Goal: Task Accomplishment & Management: Contribute content

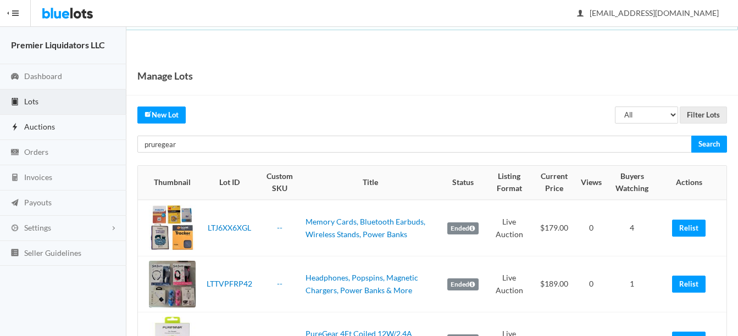
click at [37, 123] on span "Auctions" at bounding box center [39, 126] width 31 height 9
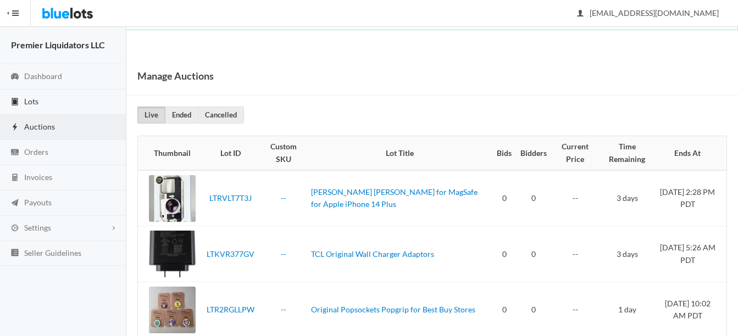
click at [27, 99] on span "Lots" at bounding box center [31, 101] width 14 height 9
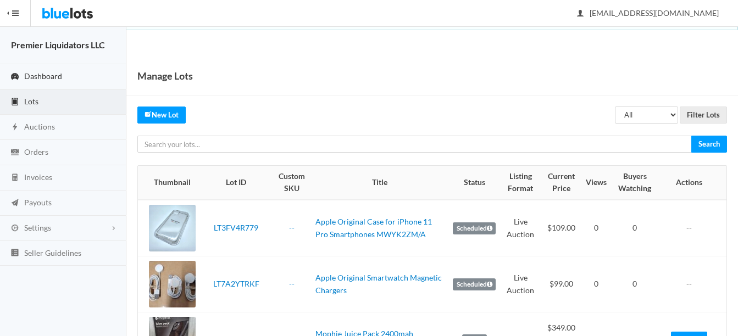
click at [38, 75] on span "Dashboard" at bounding box center [43, 75] width 38 height 9
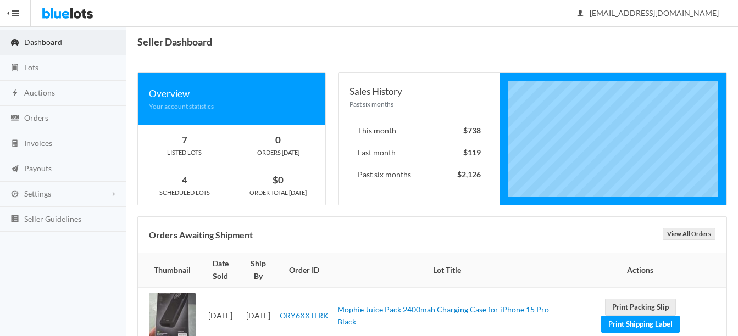
scroll to position [52, 0]
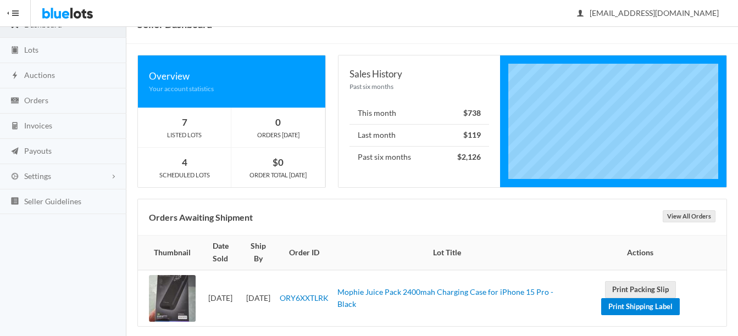
click at [639, 298] on link "Print Shipping Label" at bounding box center [640, 306] width 79 height 17
click at [632, 281] on link "Print Packing Slip" at bounding box center [640, 289] width 71 height 17
click at [634, 298] on link "Print Shipping Label" at bounding box center [640, 306] width 79 height 17
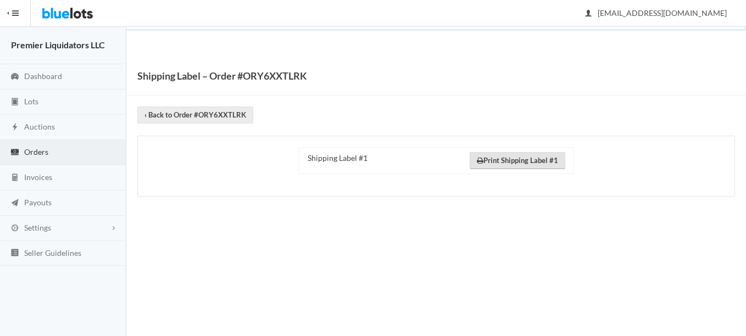
click at [508, 160] on link "Print Shipping Label #1" at bounding box center [518, 160] width 96 height 17
click at [342, 162] on span "Shipping Label #1" at bounding box center [338, 157] width 60 height 9
click at [35, 79] on span "Dashboard" at bounding box center [43, 75] width 38 height 9
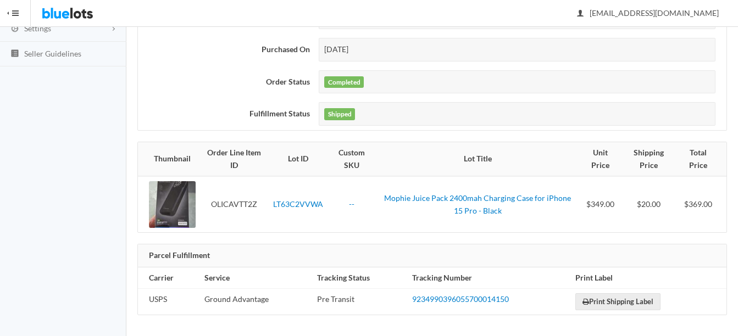
scroll to position [200, 0]
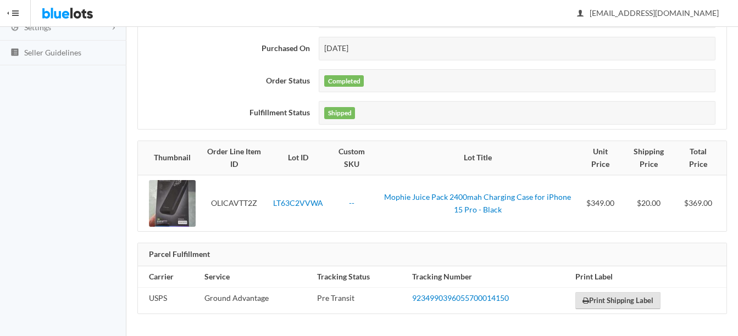
click at [598, 300] on link "Print Shipping Label" at bounding box center [617, 300] width 85 height 17
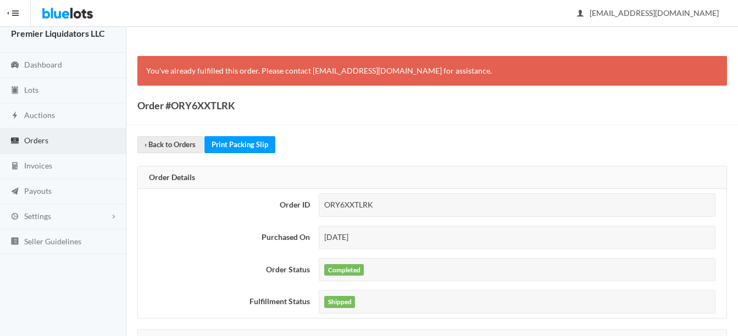
scroll to position [0, 0]
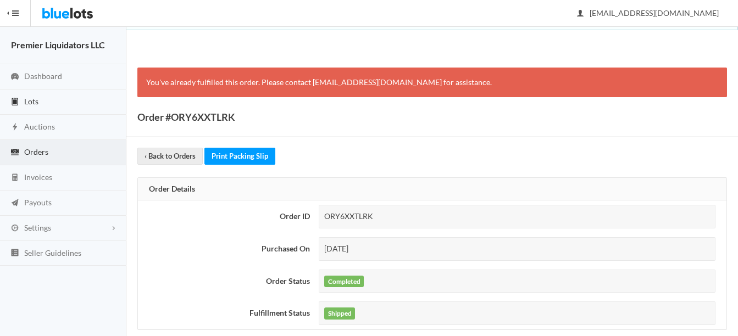
click at [31, 94] on link "Lots" at bounding box center [63, 102] width 126 height 25
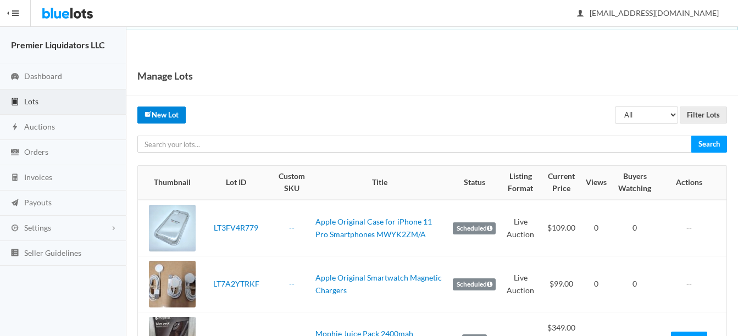
click at [151, 119] on link "New Lot" at bounding box center [161, 115] width 48 height 17
click at [33, 151] on span "Orders" at bounding box center [36, 151] width 24 height 9
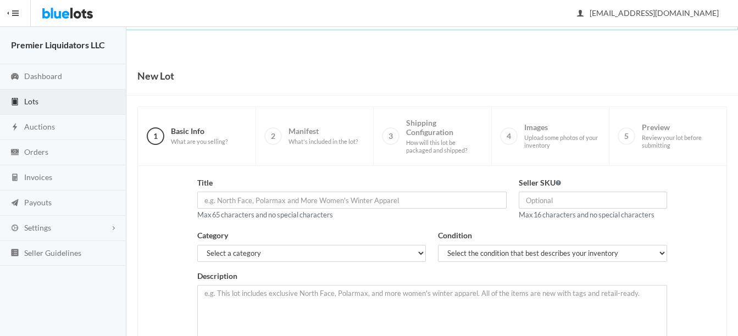
scroll to position [110, 0]
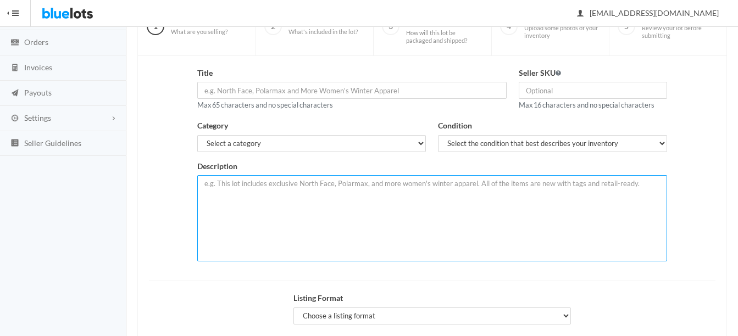
click at [287, 190] on textarea at bounding box center [432, 218] width 470 height 86
paste textarea "Order #ORY6XXTLRK Order Status: Completed Purchase Date: [DATE] Mophie Juice Pa…"
type textarea "Order #ORY6XXTLRK Order Status: Completed Purchase Date: [DATE] Mophie Juice Pa…"
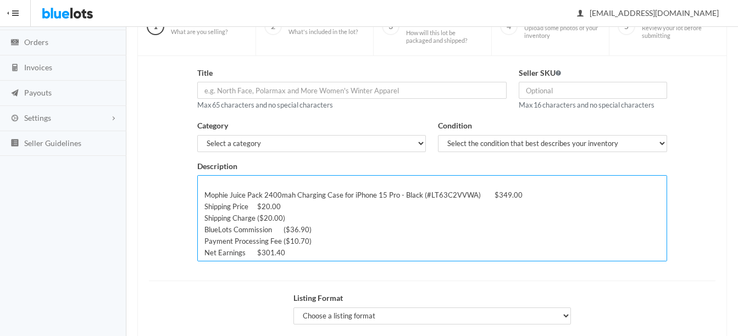
scroll to position [0, 0]
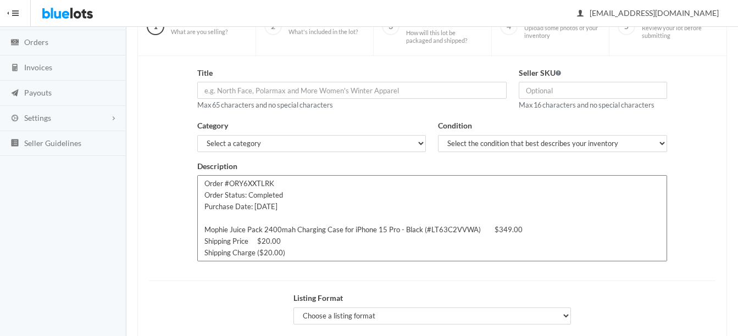
drag, startPoint x: 283, startPoint y: 253, endPoint x: 212, endPoint y: 171, distance: 108.2
click at [212, 171] on div "Description Order #ORY6XXTLRK Order Status: Completed Purchase Date: [DATE] Mop…" at bounding box center [432, 211] width 470 height 102
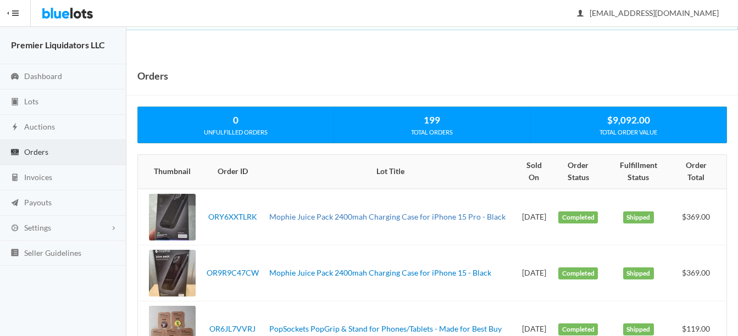
click at [366, 212] on link "Mophie Juice Pack 2400mah Charging Case for iPhone 15 Pro - Black" at bounding box center [387, 216] width 236 height 9
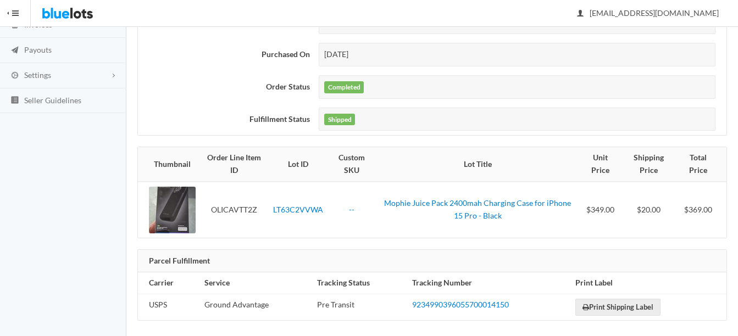
scroll to position [159, 0]
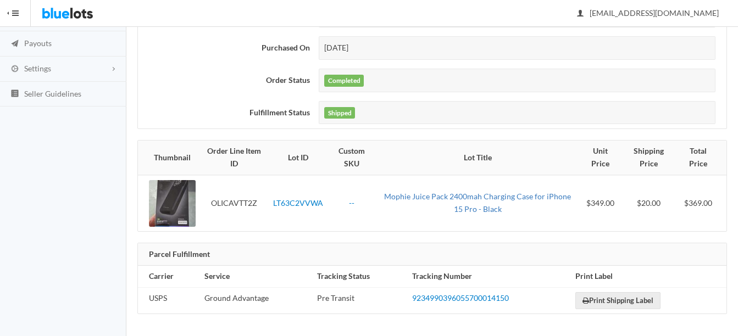
click at [435, 193] on link "Mophie Juice Pack 2400mah Charging Case for iPhone 15 Pro - Black" at bounding box center [477, 203] width 187 height 22
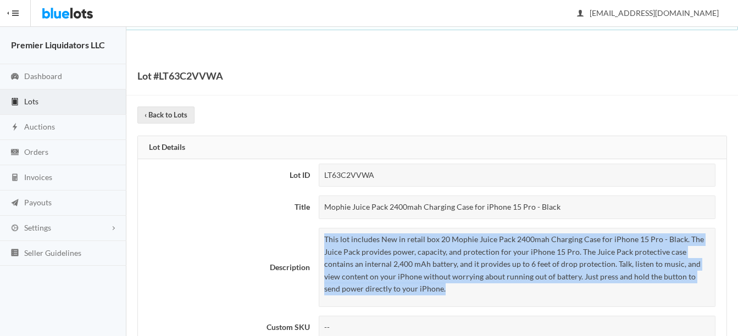
drag, startPoint x: 324, startPoint y: 239, endPoint x: 408, endPoint y: 289, distance: 98.3
click at [408, 289] on div "This lot includes New in retail box 20 Mophie Juice Pack 2400mah Charging Case …" at bounding box center [517, 267] width 397 height 79
drag, startPoint x: 408, startPoint y: 289, endPoint x: 368, endPoint y: 266, distance: 46.5
copy p "This lot includes New in retail box 20 Mophie Juice Pack 2400mah Charging Case …"
click at [34, 130] on span "Auctions" at bounding box center [39, 126] width 31 height 9
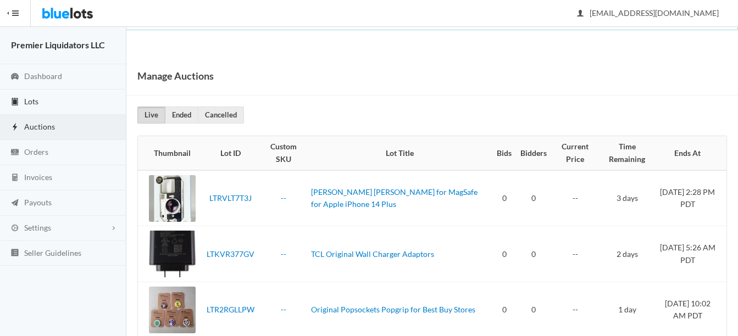
click at [35, 99] on span "Lots" at bounding box center [31, 101] width 14 height 9
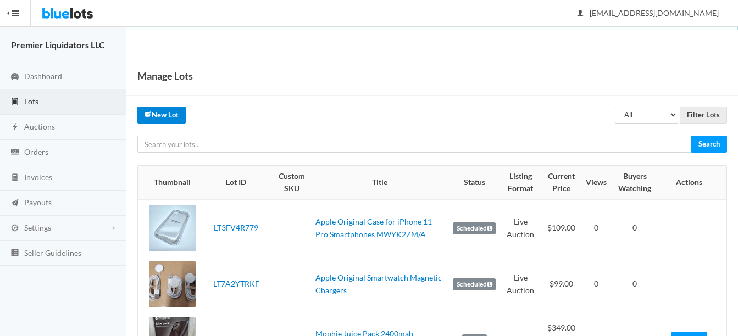
click at [159, 111] on link "New Lot" at bounding box center [161, 115] width 48 height 17
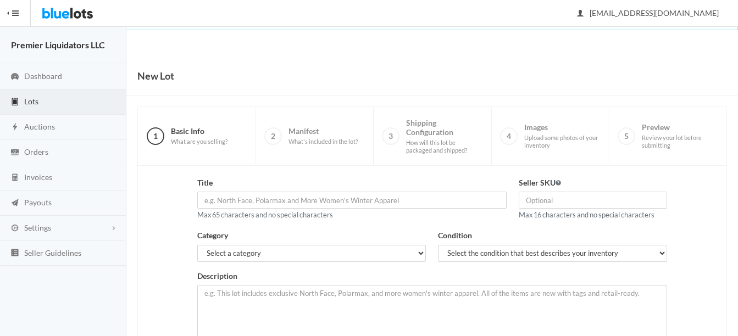
scroll to position [165, 0]
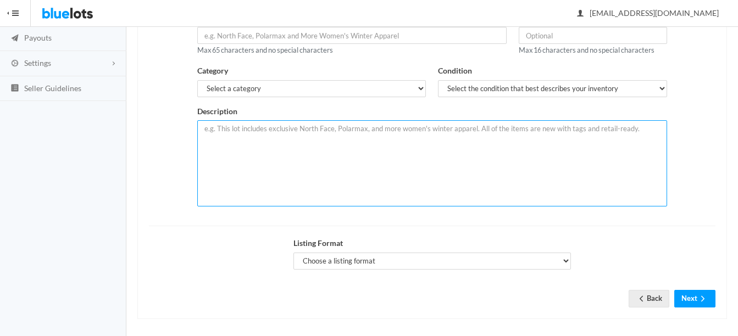
click at [329, 131] on textarea at bounding box center [432, 163] width 470 height 86
paste textarea "This lot includes New in retail box 20 Mophie Juice Pack 2400mah Charging Case …"
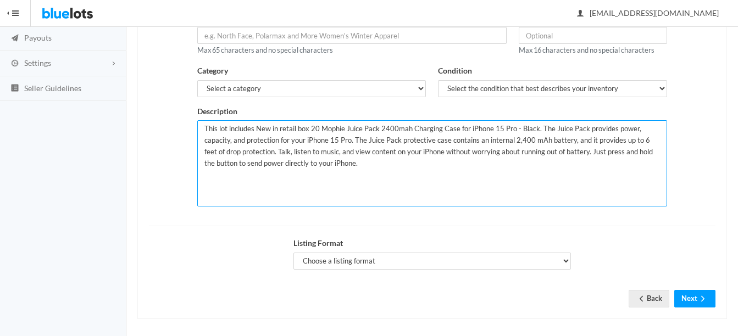
click at [317, 131] on textarea "This lot includes New in retail box 20 Mophie Juice Pack 2400mah Charging Case …" at bounding box center [432, 163] width 470 height 86
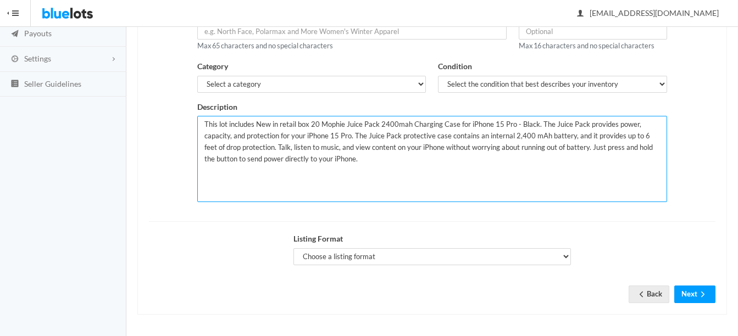
scroll to position [170, 0]
type textarea "This lot includes New in retail box 15 Mophie Juice Pack 2400mah Charging Case …"
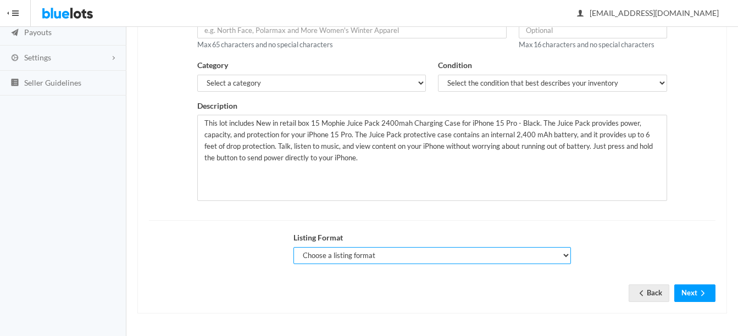
click at [399, 250] on select "Choose a listing format Auction Buy Now" at bounding box center [431, 255] width 277 height 17
select select "false"
click at [293, 247] on select "Choose a listing format Auction Buy Now" at bounding box center [431, 255] width 277 height 17
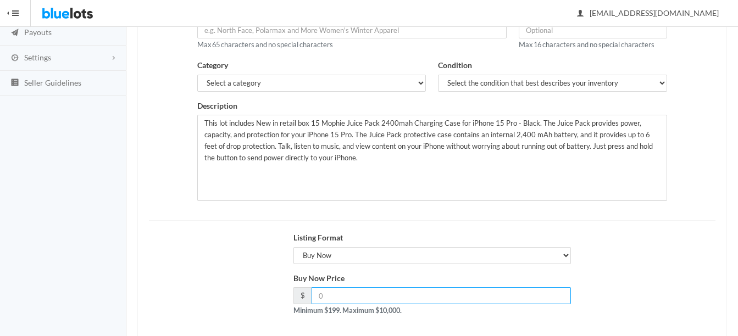
click at [402, 300] on input "number" at bounding box center [440, 295] width 259 height 17
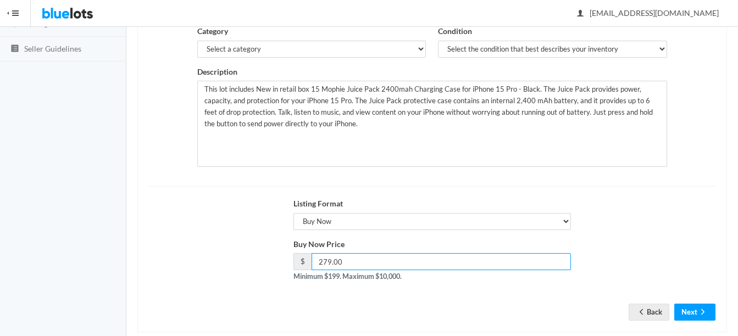
scroll to position [223, 0]
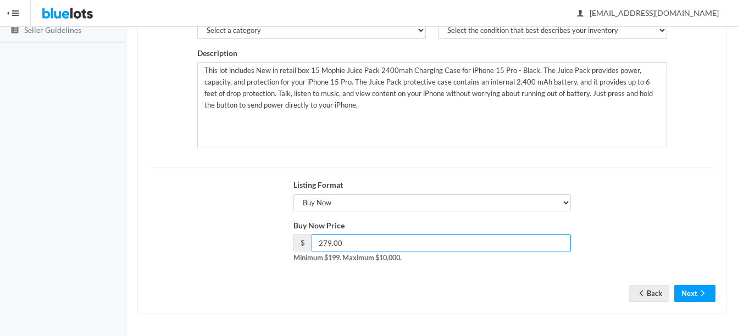
type input "279.00"
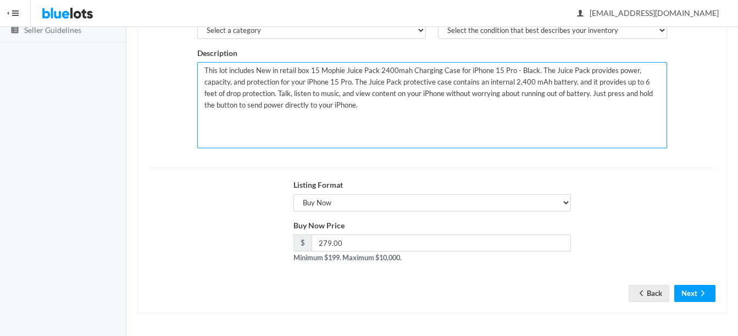
click at [317, 70] on textarea "This lot includes New in retail box 15 Mophie Juice Pack 2400mah Charging Case …" at bounding box center [432, 105] width 470 height 86
type textarea "This lot includes New in retail box 20 Mophie Juice Pack 2400mah Charging Case …"
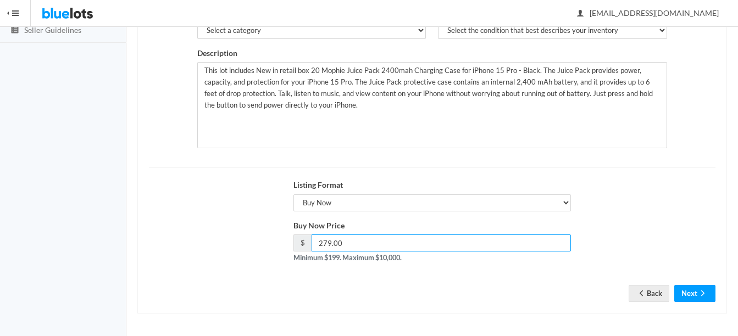
click at [355, 238] on input "279.00" at bounding box center [440, 243] width 259 height 17
type input "2"
type input "349"
click at [711, 289] on button "Next" at bounding box center [694, 293] width 41 height 17
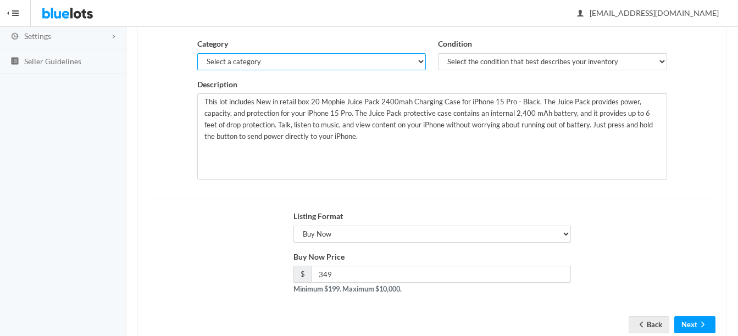
click at [326, 64] on select "Select a category Electronics Clothing, Shoes & Accessories Appliances Home & G…" at bounding box center [311, 61] width 229 height 17
select select "1"
click at [197, 53] on select "Select a category Electronics Clothing, Shoes & Accessories Appliances Home & G…" at bounding box center [311, 61] width 229 height 17
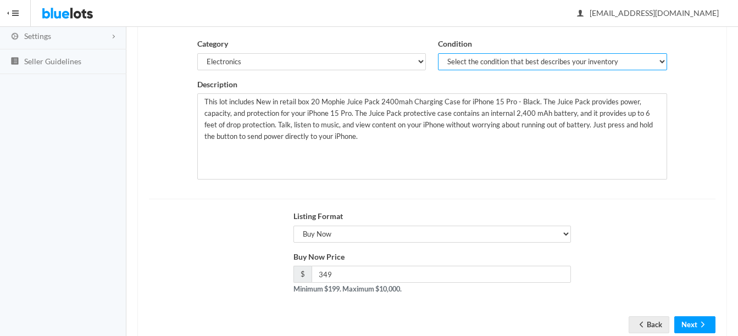
click at [484, 62] on select "Select the condition that best describes your inventory Brand New Shelf Pulls C…" at bounding box center [552, 61] width 229 height 17
select select "1"
click at [438, 53] on select "Select the condition that best describes your inventory Brand New Shelf Pulls C…" at bounding box center [552, 61] width 229 height 17
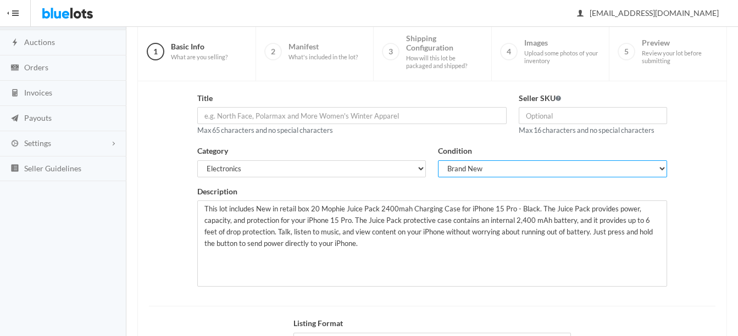
scroll to position [82, 0]
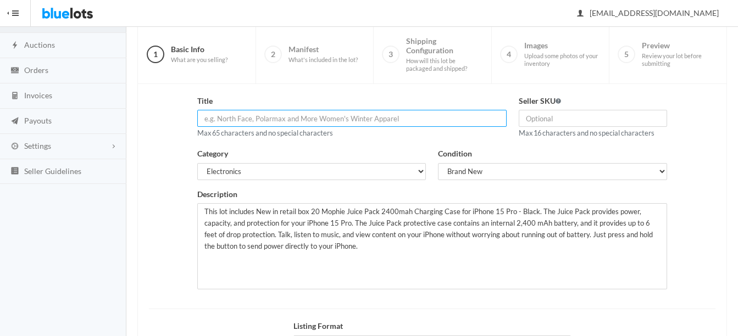
click at [374, 118] on input "text" at bounding box center [351, 118] width 309 height 17
type input "Mophie Juice Pack 2400mah Charging Case for IPhone 15 Pro - Black"
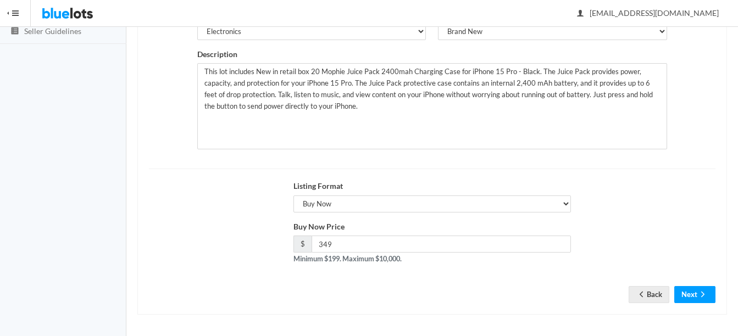
scroll to position [223, 0]
click at [704, 297] on icon "arrow forward" at bounding box center [702, 293] width 11 height 9
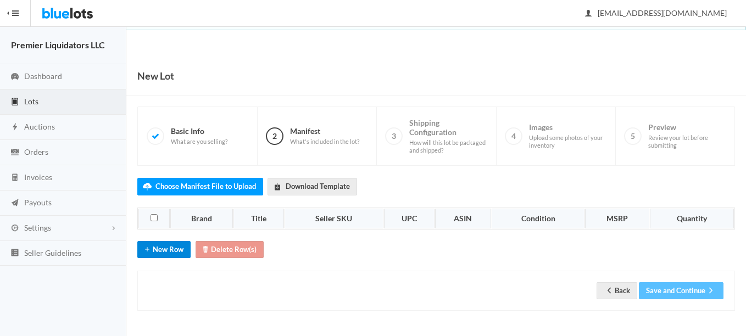
click at [170, 243] on button "New Row" at bounding box center [163, 249] width 53 height 17
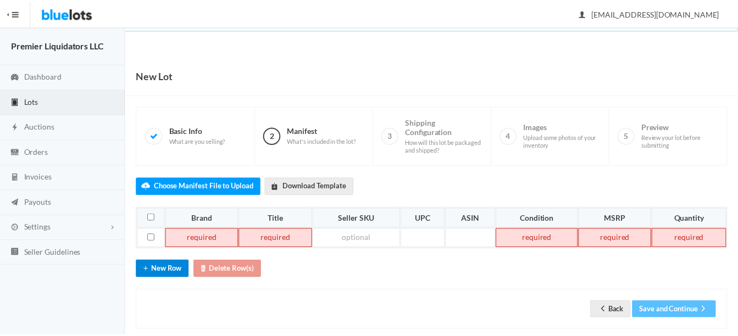
scroll to position [17, 0]
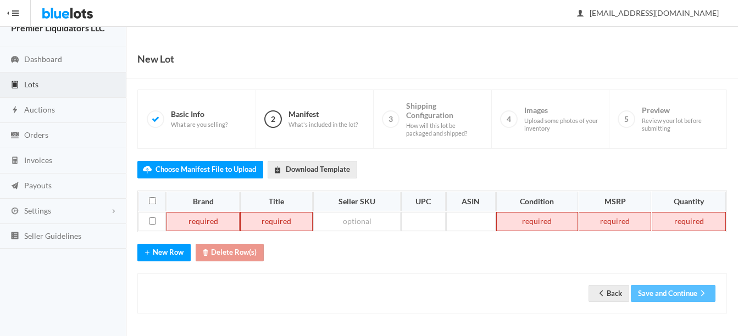
click at [191, 225] on td at bounding box center [202, 222] width 73 height 20
click at [226, 226] on td "Mophiw" at bounding box center [201, 222] width 71 height 20
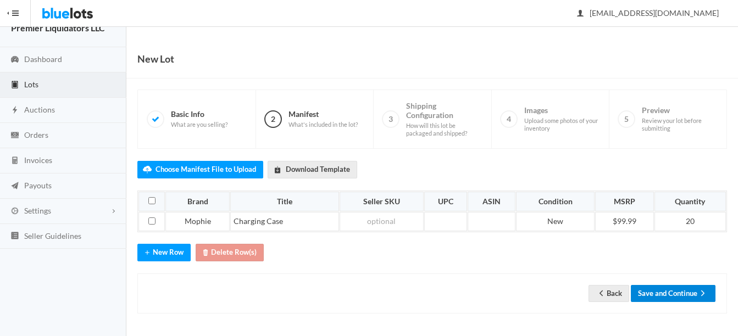
click at [661, 291] on button "Save and Continue" at bounding box center [673, 293] width 85 height 17
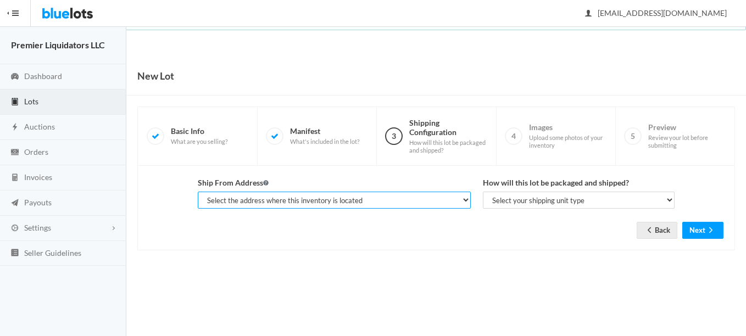
click at [412, 198] on select "Select the address where this inventory is located Premier Liquidatores, [STREE…" at bounding box center [334, 200] width 273 height 17
select select "25095"
click at [198, 192] on select "Select the address where this inventory is located Premier Liquidatores, [STREE…" at bounding box center [334, 200] width 273 height 17
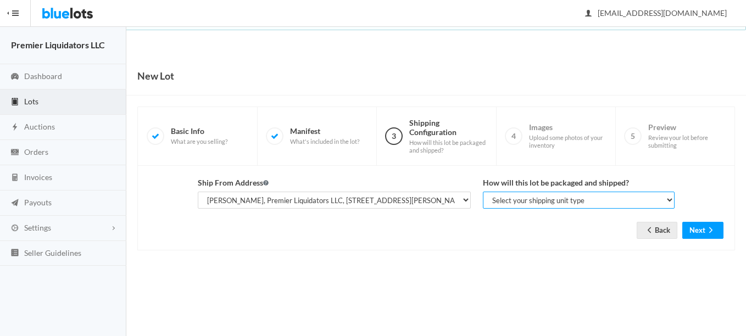
click at [499, 202] on select "Select your shipping unit type Parcel Pallet Truckload" at bounding box center [579, 200] width 192 height 17
select select "parcel"
click at [483, 192] on select "Select your shipping unit type Parcel Pallet Truckload" at bounding box center [579, 200] width 192 height 17
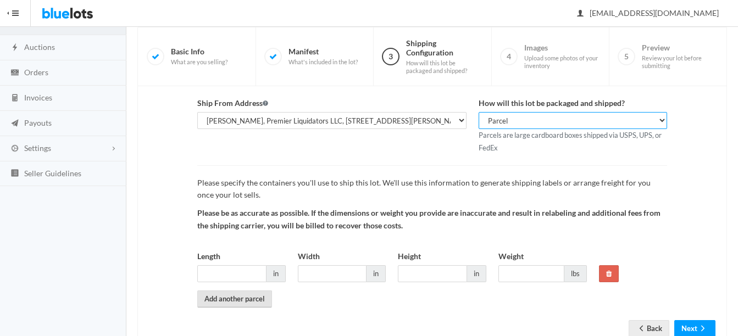
scroll to position [115, 0]
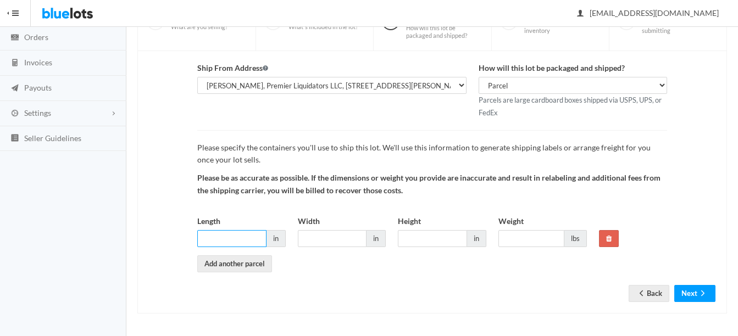
click at [227, 239] on input "Length" at bounding box center [231, 238] width 69 height 17
type input "14"
type input "12"
type input "10"
type input "14"
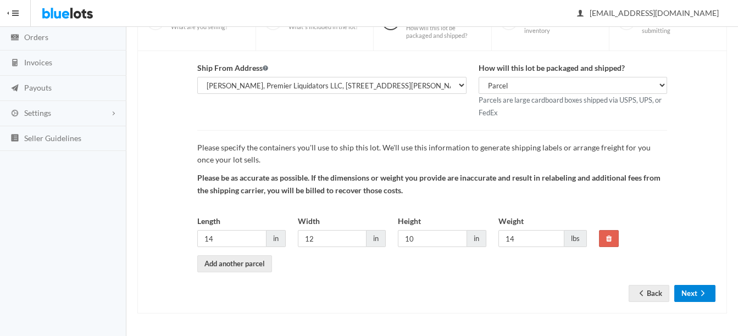
click at [679, 289] on button "Next" at bounding box center [694, 293] width 41 height 17
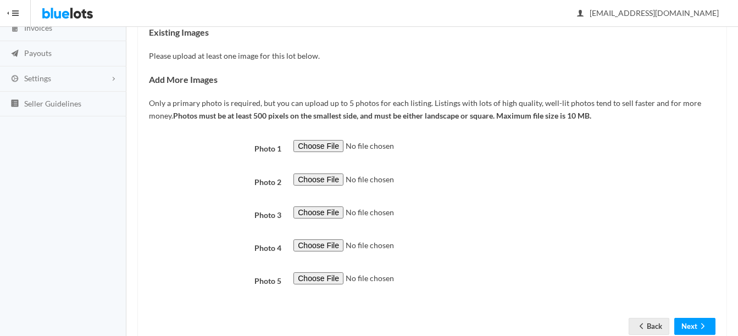
scroll to position [165, 0]
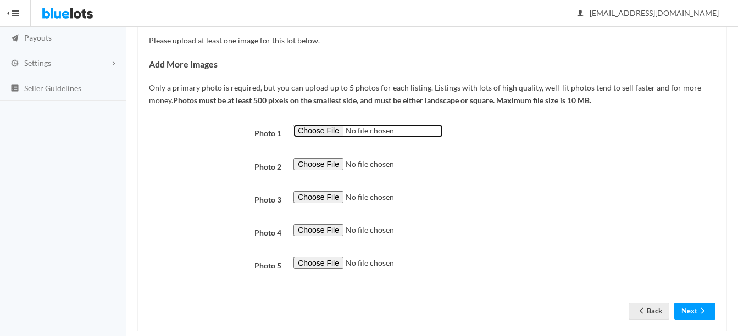
click at [320, 129] on input "file" at bounding box center [367, 131] width 149 height 13
type input "C:\fakepath\thumbnail - 2025-07-28T142118.150.jpg"
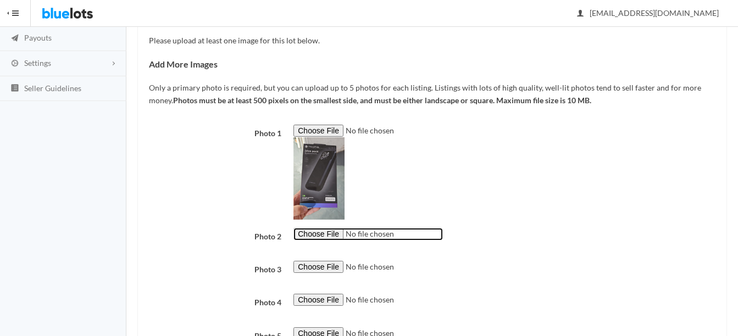
click at [322, 237] on input "file" at bounding box center [367, 234] width 149 height 13
type input "C:\fakepath\thumbnail - 2025-07-28T142123.658.jpg"
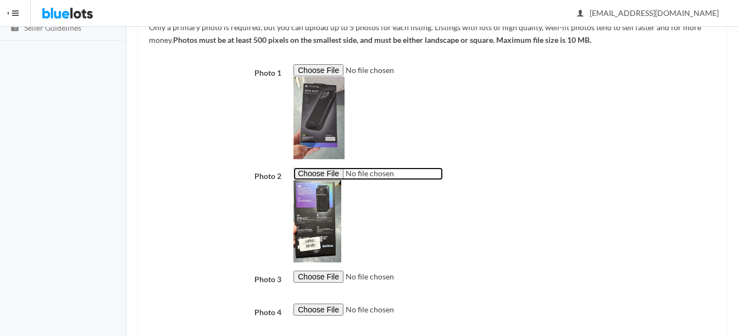
scroll to position [322, 0]
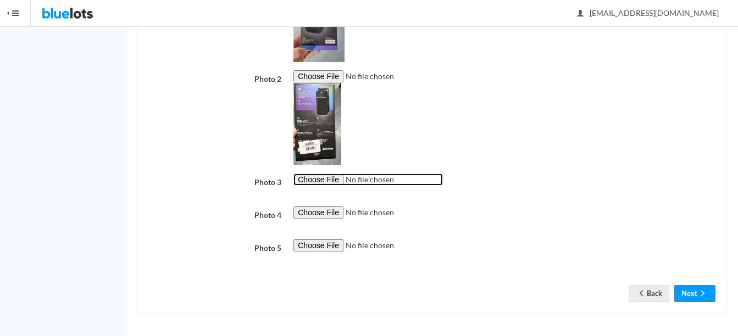
click at [310, 181] on input "file" at bounding box center [367, 180] width 149 height 13
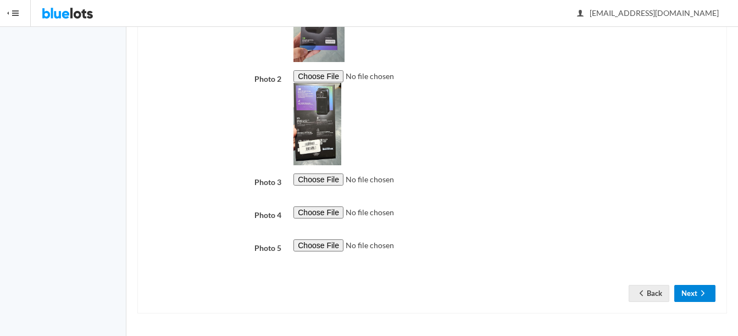
click at [697, 288] on button "Next" at bounding box center [694, 293] width 41 height 17
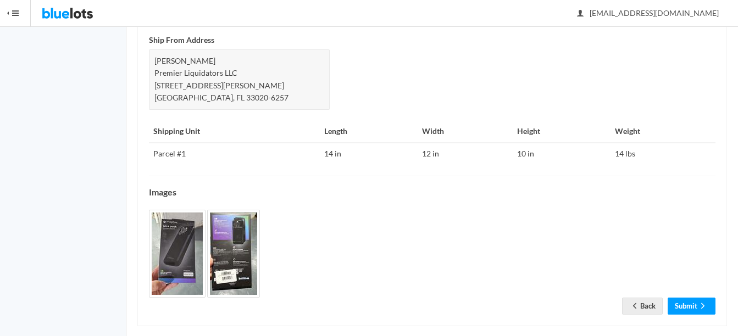
scroll to position [509, 0]
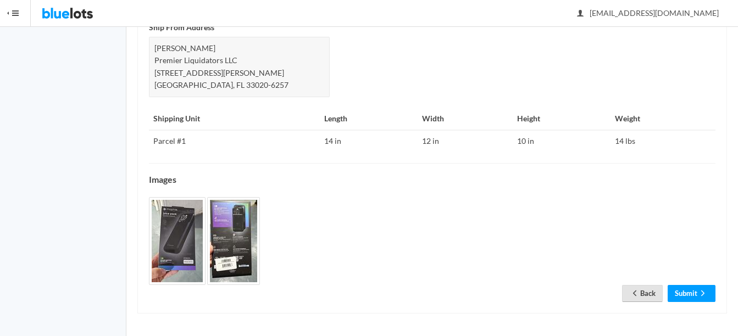
click at [653, 291] on link "Back" at bounding box center [642, 293] width 41 height 17
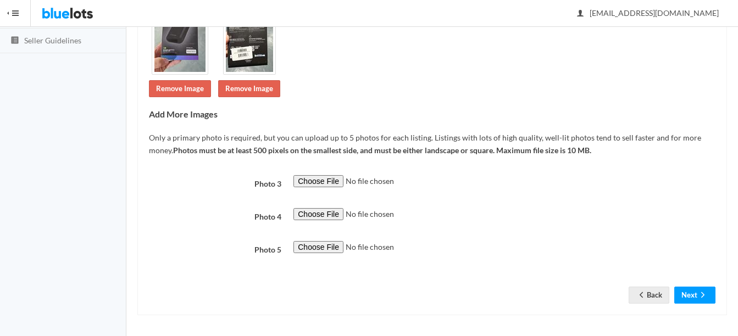
scroll to position [214, 0]
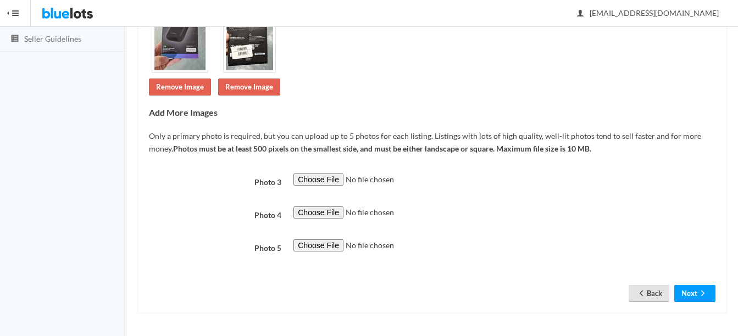
click at [650, 292] on link "Back" at bounding box center [648, 293] width 41 height 17
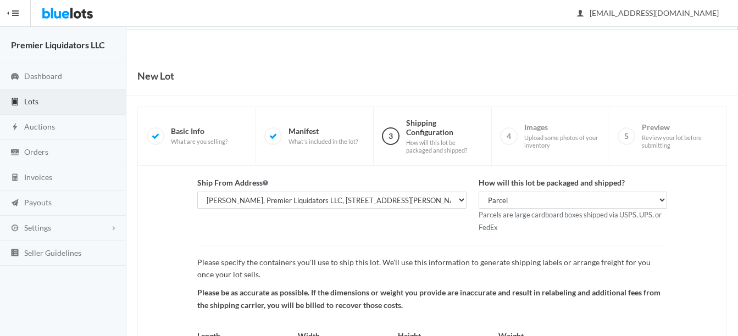
scroll to position [115, 0]
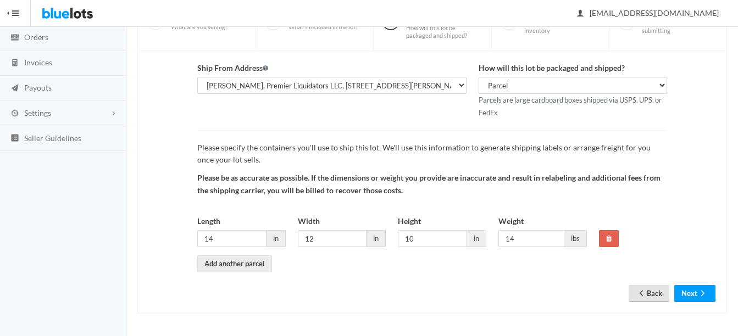
click at [641, 292] on icon "arrow back" at bounding box center [641, 293] width 11 height 9
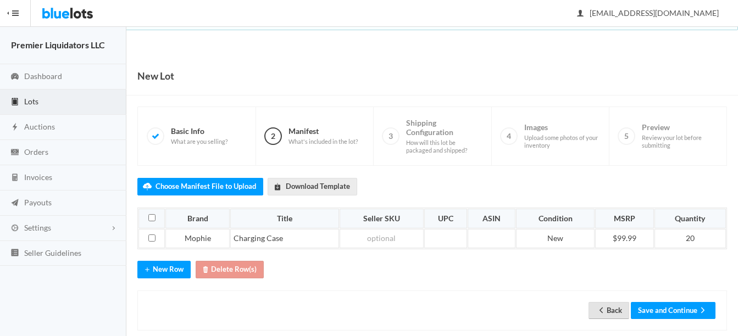
click at [609, 314] on link "Back" at bounding box center [608, 310] width 41 height 17
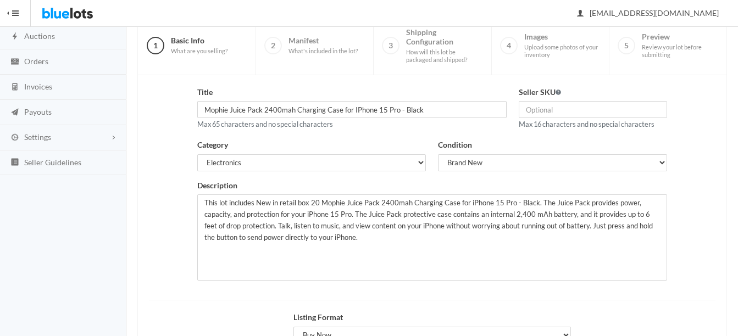
scroll to position [110, 0]
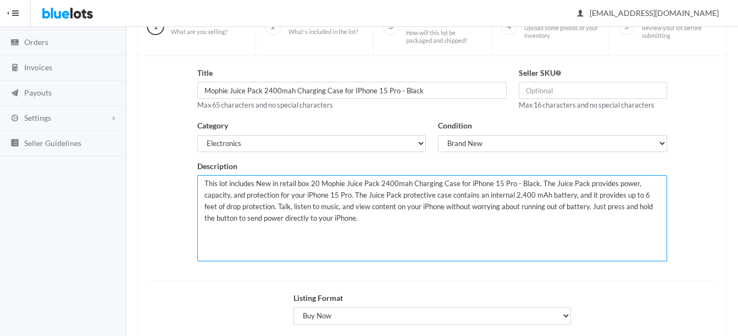
click at [413, 219] on textarea "This lot includes New in retail box 20 Mophie Juice Pack 2400mah Charging Case …" at bounding box center [432, 218] width 470 height 86
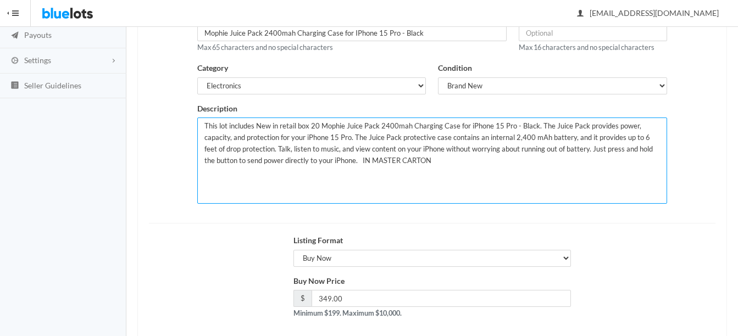
scroll to position [220, 0]
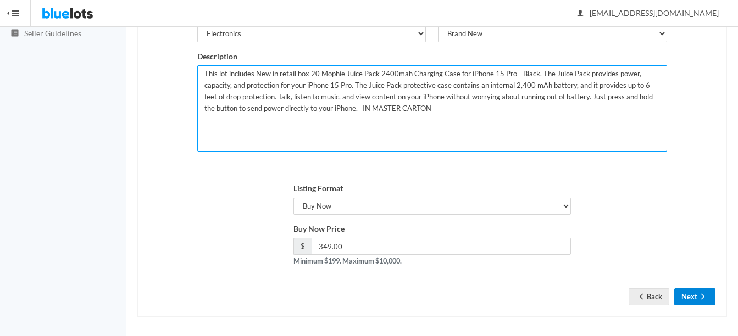
type textarea "This lot includes New in retail box 20 Mophie Juice Pack 2400mah Charging Case …"
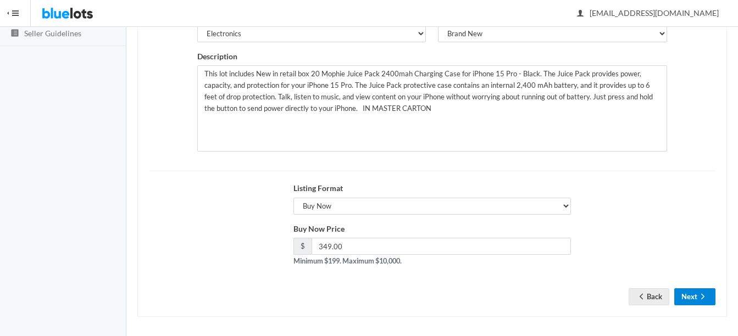
click at [698, 301] on ion-icon "arrow forward" at bounding box center [702, 297] width 11 height 10
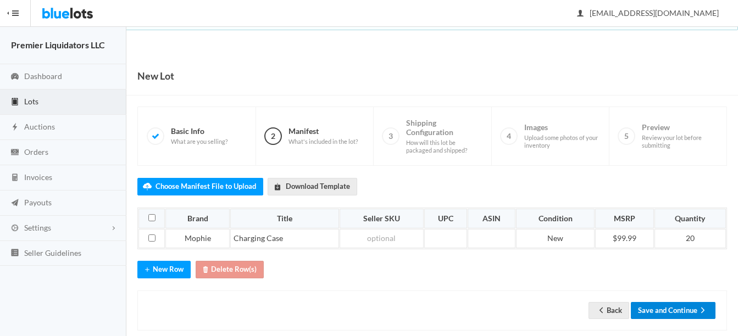
click at [694, 305] on button "Save and Continue" at bounding box center [673, 310] width 85 height 17
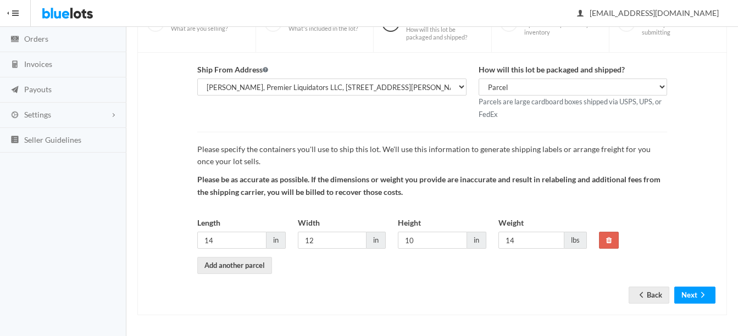
scroll to position [115, 0]
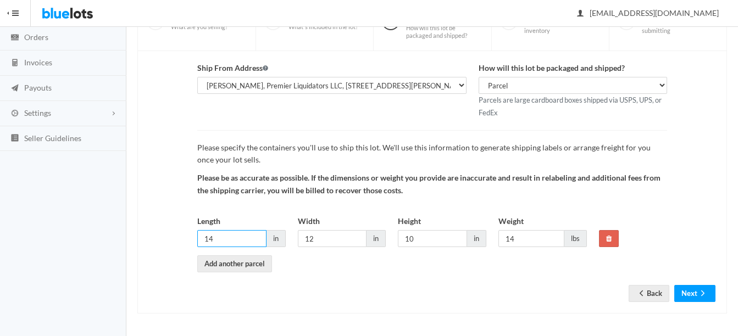
click at [235, 239] on input "14" at bounding box center [231, 238] width 69 height 17
type input "116"
type input "14"
type input "15"
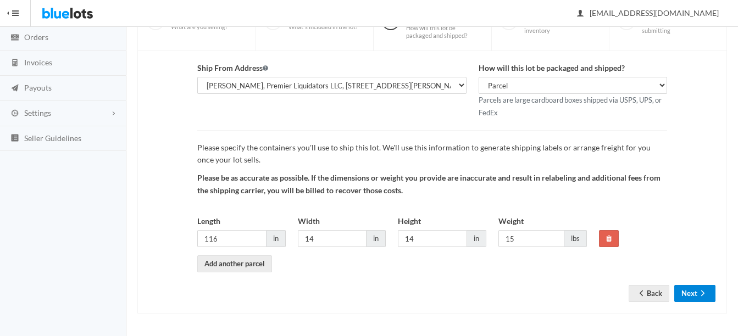
click at [701, 297] on icon "arrow forward" at bounding box center [702, 293] width 11 height 9
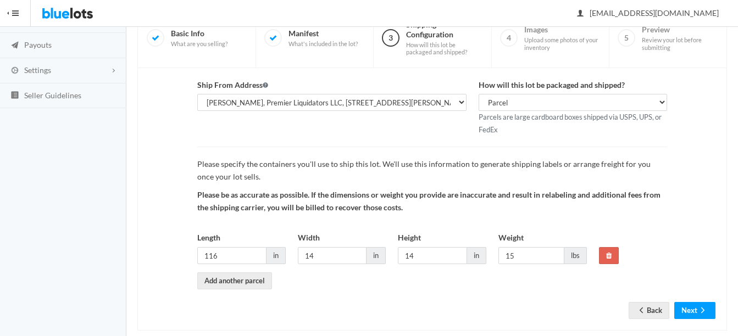
scroll to position [175, 0]
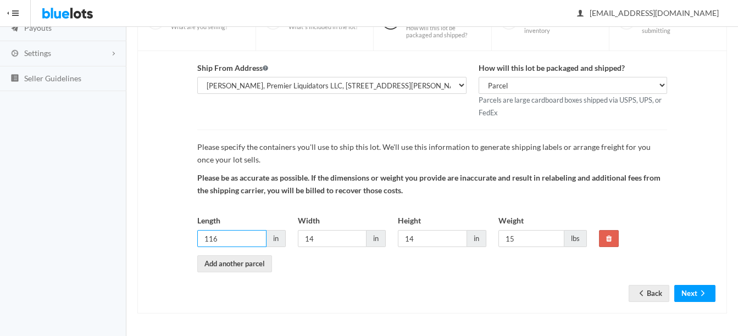
click at [210, 238] on input "116" at bounding box center [231, 238] width 69 height 17
type input "16"
click at [692, 297] on button "Next" at bounding box center [694, 293] width 41 height 17
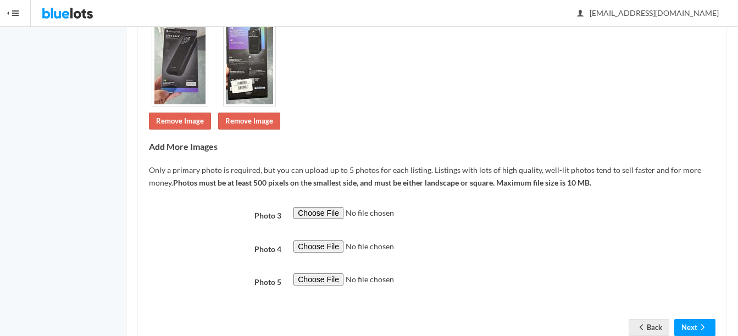
scroll to position [274, 0]
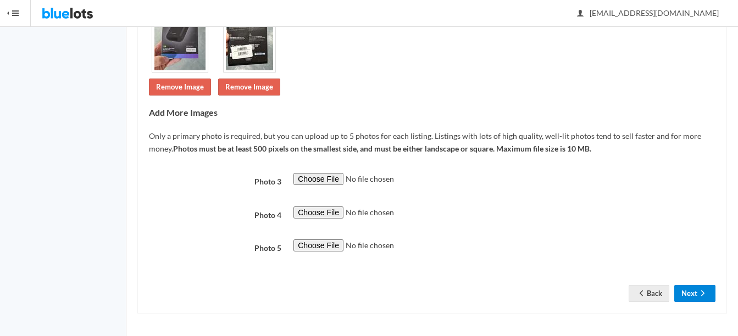
click at [704, 288] on button "Next" at bounding box center [694, 293] width 41 height 17
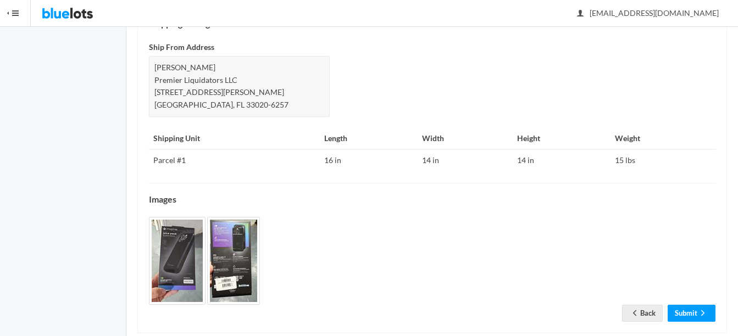
scroll to position [522, 0]
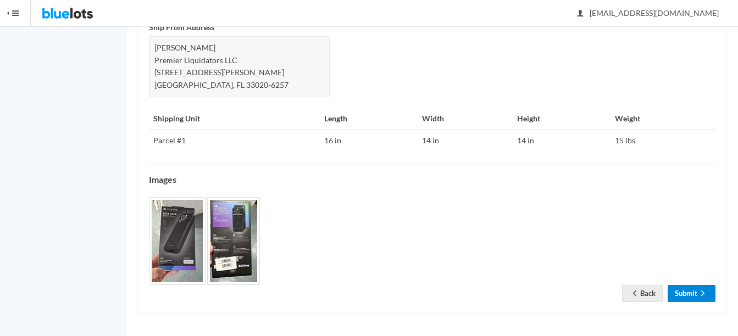
click at [693, 291] on link "Submit" at bounding box center [691, 293] width 48 height 17
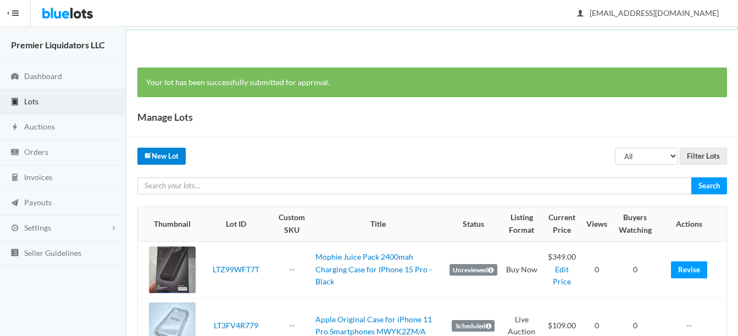
click at [165, 149] on link "New Lot" at bounding box center [161, 156] width 48 height 17
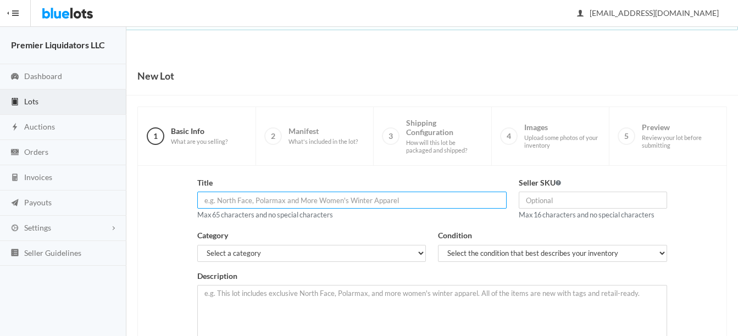
click at [357, 202] on input "text" at bounding box center [351, 200] width 309 height 17
type input "P"
paste input "PureGear PureJuice 5,000mAh Portable USB Charger"
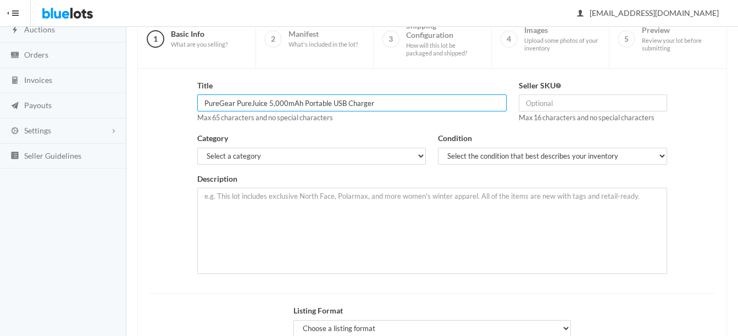
scroll to position [110, 0]
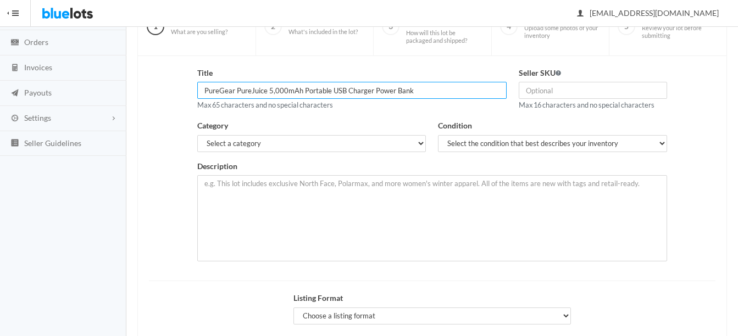
type input "PureGear PureJuice 5,000mAh Portable USB Charger Power Bank"
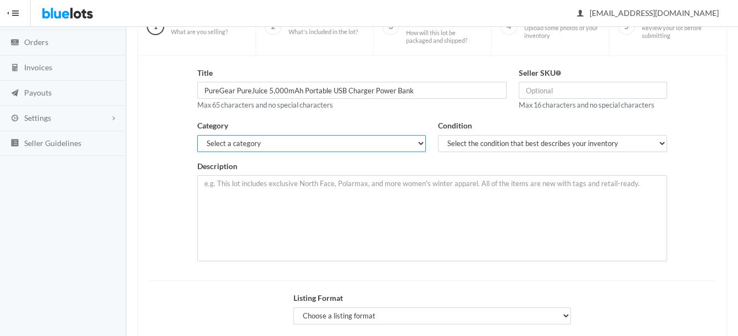
click at [275, 145] on select "Select a category Electronics Clothing, Shoes & Accessories Appliances Home & G…" at bounding box center [311, 143] width 229 height 17
select select "1"
click at [197, 135] on select "Select a category Electronics Clothing, Shoes & Accessories Appliances Home & G…" at bounding box center [311, 143] width 229 height 17
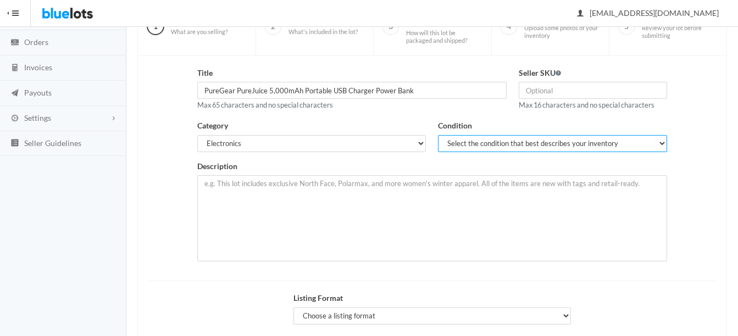
click at [475, 145] on select "Select the condition that best describes your inventory Brand New Shelf Pulls C…" at bounding box center [552, 143] width 229 height 17
select select "1"
click at [438, 135] on select "Select the condition that best describes your inventory Brand New Shelf Pulls C…" at bounding box center [552, 143] width 229 height 17
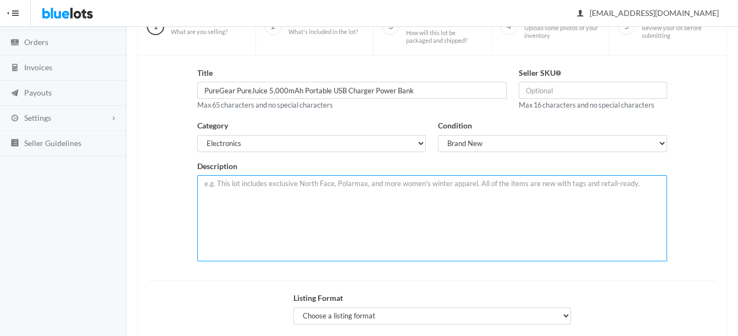
click at [355, 187] on textarea at bounding box center [432, 218] width 470 height 86
paste textarea "PureGear PureJuice 5,000mAh Portable USB Charger"
click at [430, 182] on textarea "Lot of 20 PureGear PureJuice 5,000mAh Portable USB Charger" at bounding box center [432, 218] width 470 height 86
paste textarea "Features: - Sleek and portable battery for on-the-go charging! - Heat Resistant…"
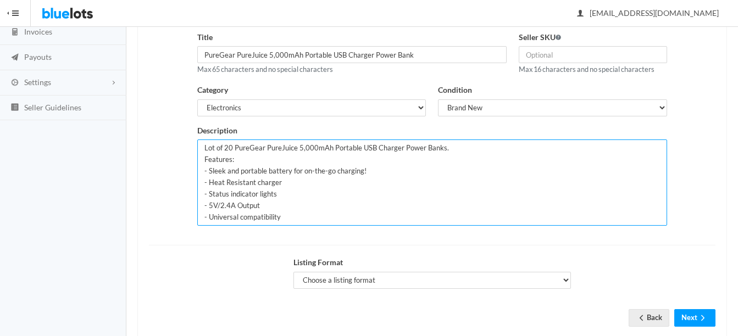
scroll to position [170, 0]
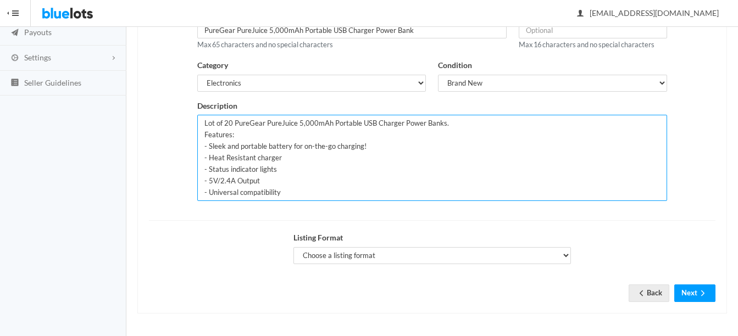
type textarea "Lot of 20 PureGear PureJuice 5,000mAh Portable USB Charger Power Banks. Feature…"
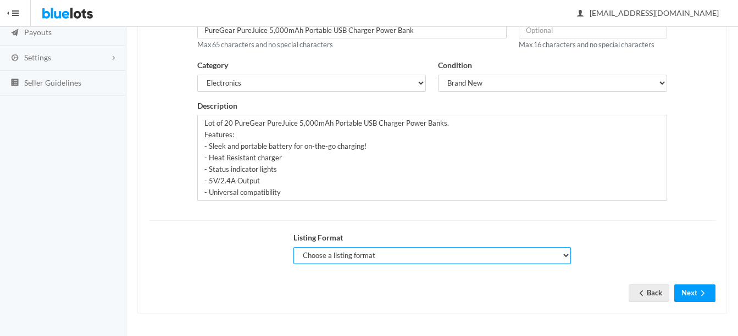
click at [355, 257] on select "Choose a listing format Auction Buy Now" at bounding box center [431, 255] width 277 height 17
select select "true"
click at [293, 247] on select "Choose a listing format Auction Buy Now" at bounding box center [431, 255] width 277 height 17
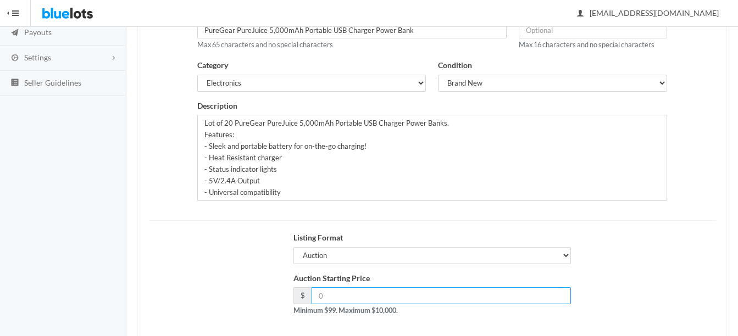
click at [448, 295] on input "number" at bounding box center [440, 295] width 259 height 17
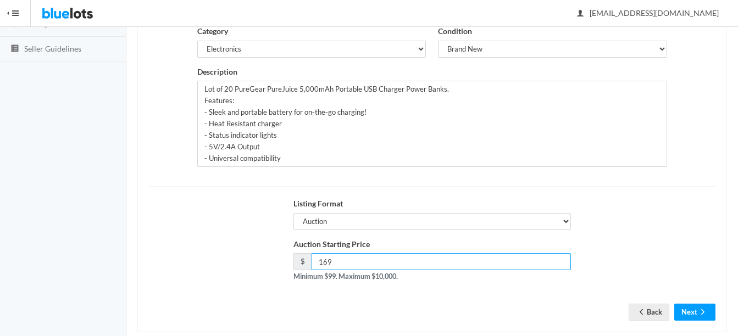
scroll to position [223, 0]
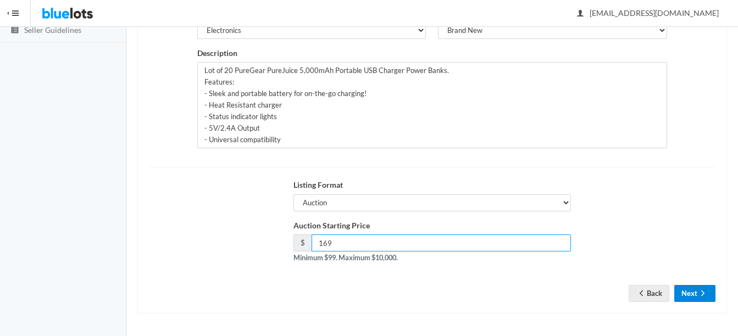
type input "169"
click at [696, 296] on button "Next" at bounding box center [694, 293] width 41 height 17
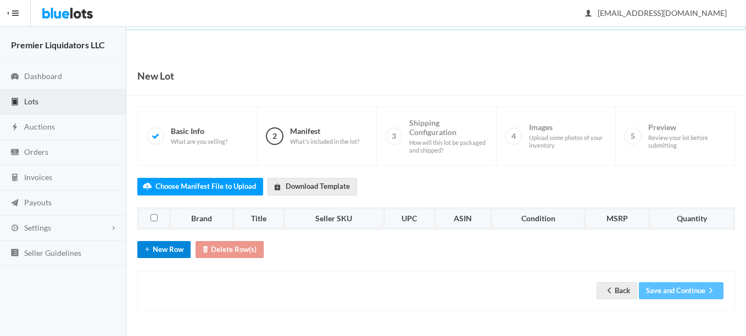
click at [172, 250] on button "New Row" at bounding box center [163, 249] width 53 height 17
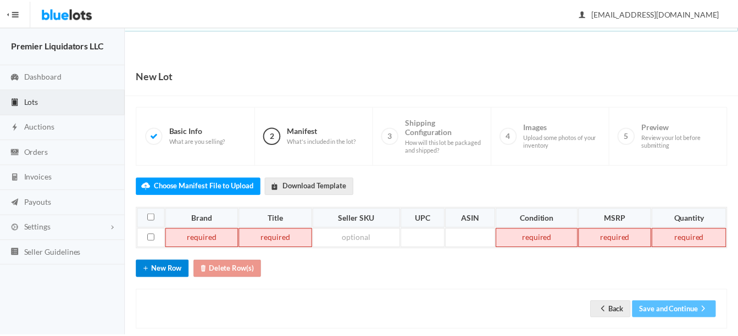
scroll to position [17, 0]
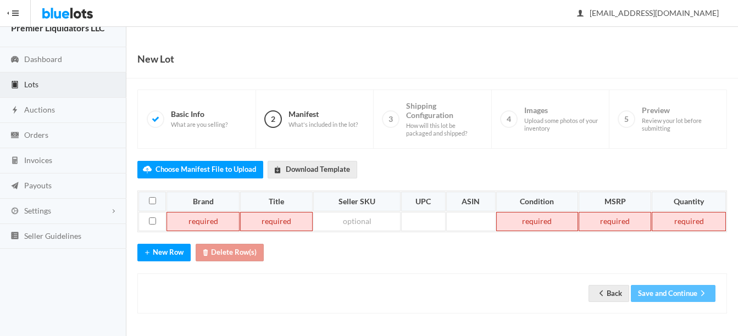
click at [197, 220] on td at bounding box center [202, 222] width 73 height 20
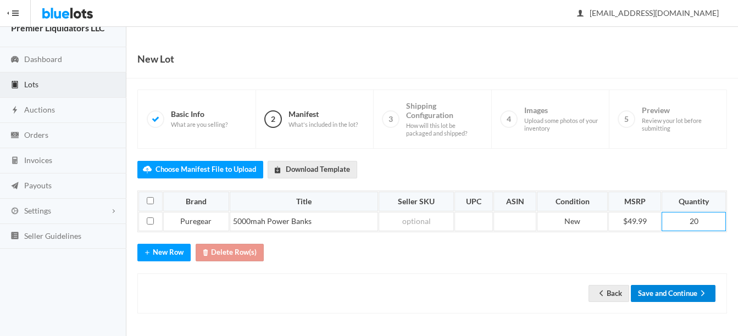
click at [679, 292] on button "Save and Continue" at bounding box center [673, 293] width 85 height 17
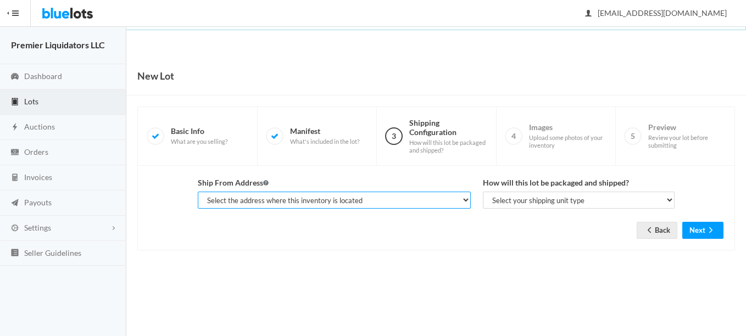
click at [376, 194] on select "Select the address where this inventory is located Premier Liquidatores, [STREE…" at bounding box center [334, 200] width 273 height 17
select select "25095"
click at [198, 192] on select "Select the address where this inventory is located Premier Liquidatores, [STREE…" at bounding box center [334, 200] width 273 height 17
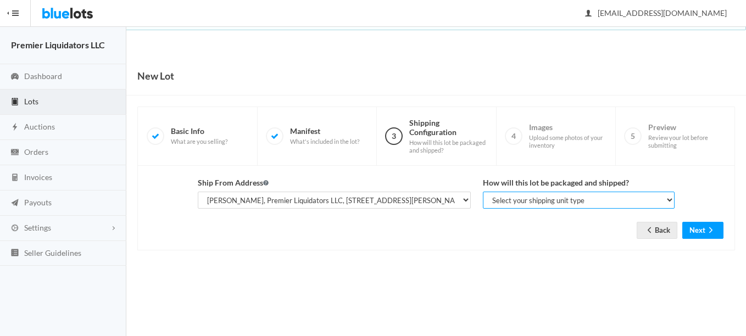
drag, startPoint x: 490, startPoint y: 205, endPoint x: 495, endPoint y: 210, distance: 7.4
click at [490, 205] on select "Select your shipping unit type Parcel Pallet Truckload" at bounding box center [579, 200] width 192 height 17
select select "parcel"
click at [483, 192] on select "Select your shipping unit type Parcel Pallet Truckload" at bounding box center [579, 200] width 192 height 17
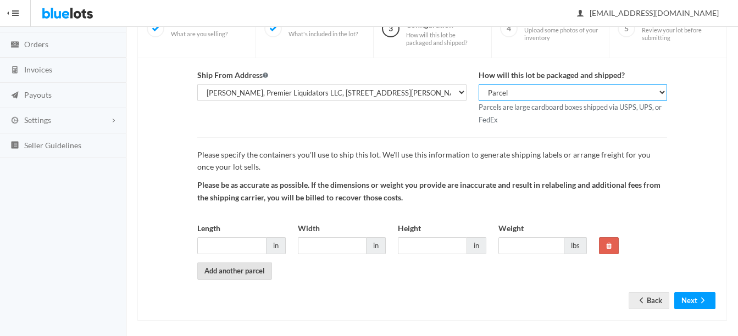
scroll to position [110, 0]
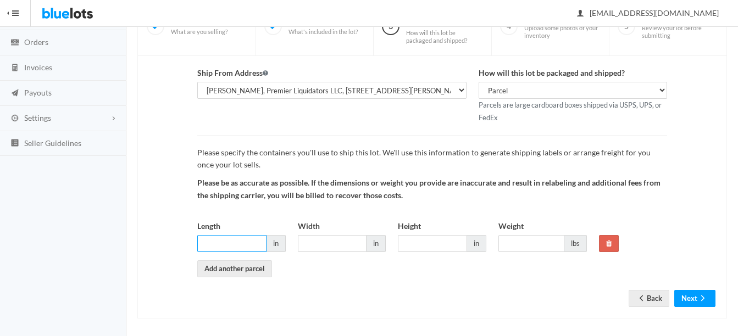
click at [210, 247] on input "Length" at bounding box center [231, 243] width 69 height 17
type input "12"
type input "10"
type input "8"
type input "12"
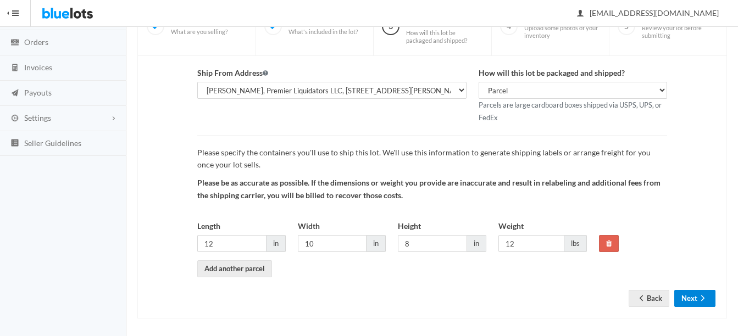
click at [691, 296] on button "Next" at bounding box center [694, 298] width 41 height 17
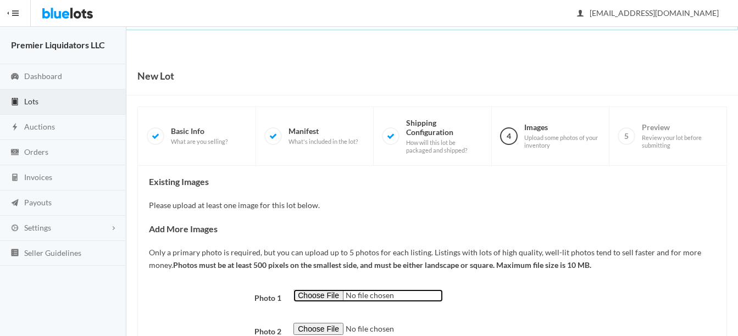
click at [320, 294] on input "file" at bounding box center [367, 295] width 149 height 13
type input "C:\fakepath\thumbnail - 2025-04-03T103224.092.jpg"
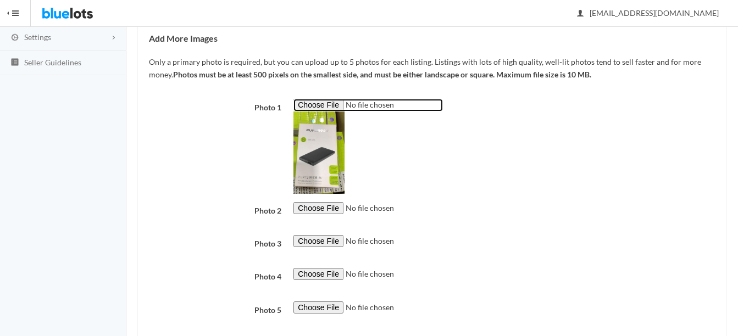
scroll to position [220, 0]
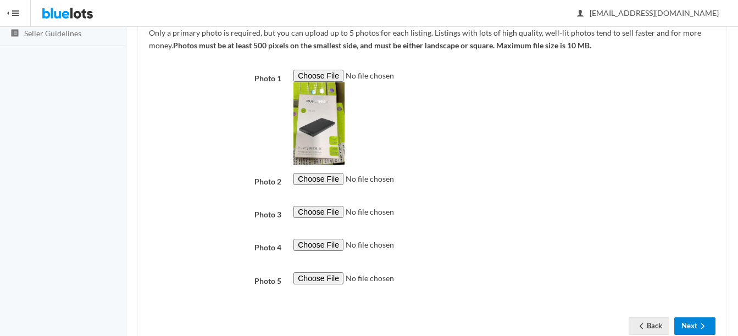
click at [685, 322] on button "Next" at bounding box center [694, 325] width 41 height 17
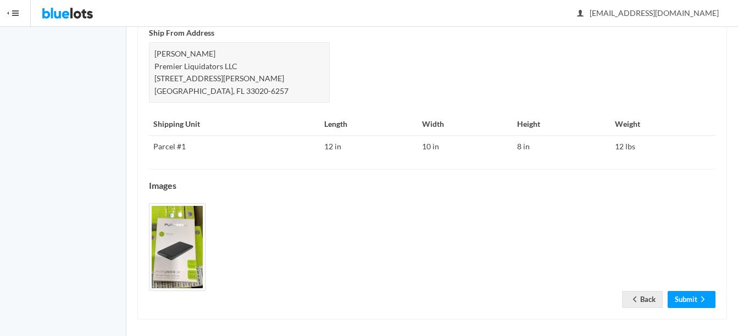
scroll to position [497, 0]
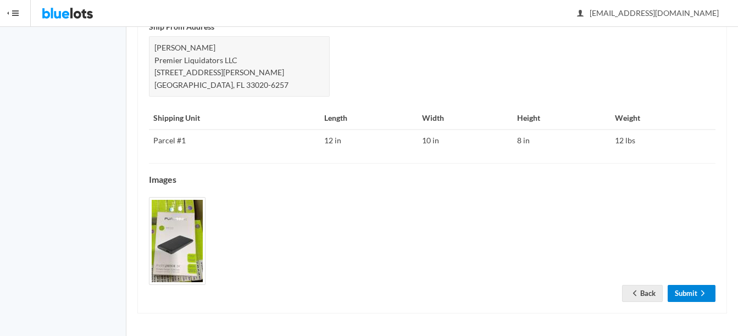
click at [696, 294] on link "Submit" at bounding box center [691, 293] width 48 height 17
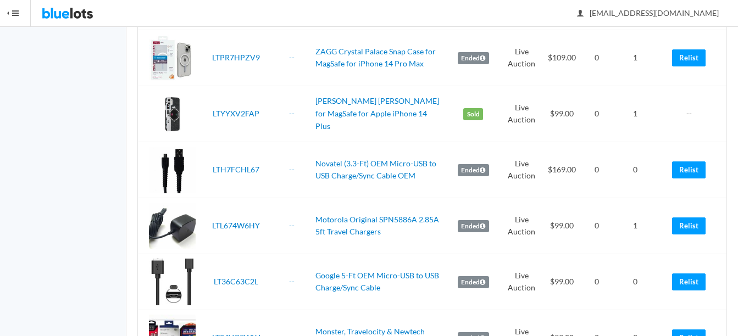
scroll to position [1758, 0]
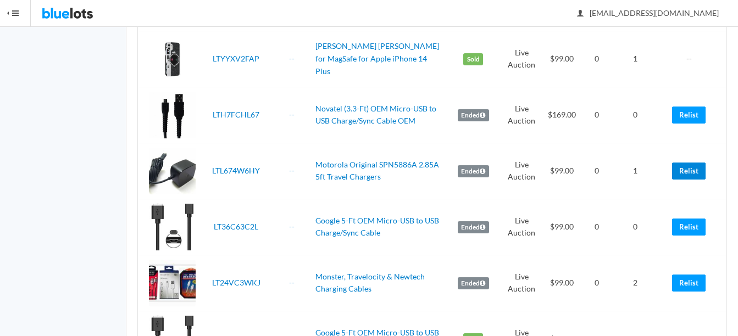
click at [688, 175] on link "Relist" at bounding box center [689, 171] width 34 height 17
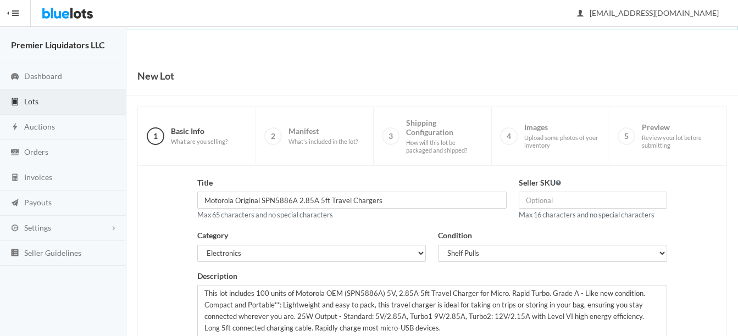
scroll to position [223, 0]
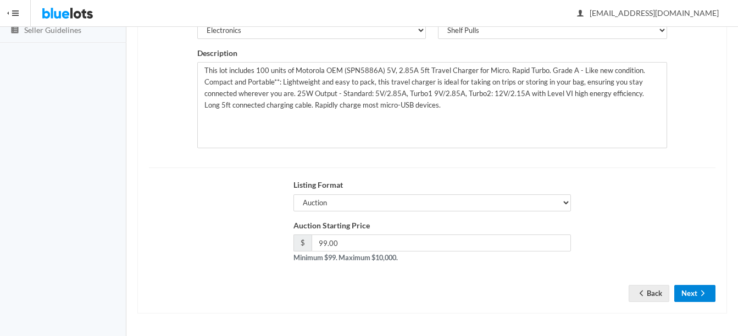
click at [702, 289] on icon "arrow forward" at bounding box center [702, 293] width 11 height 9
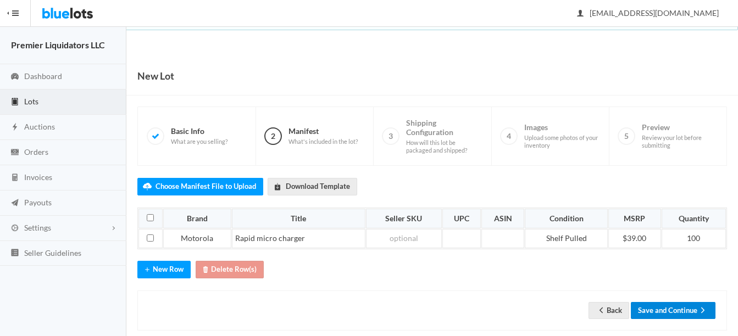
click at [684, 310] on button "Save and Continue" at bounding box center [673, 310] width 85 height 17
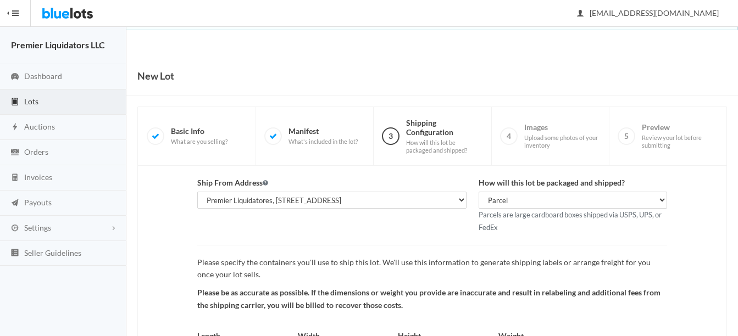
scroll to position [115, 0]
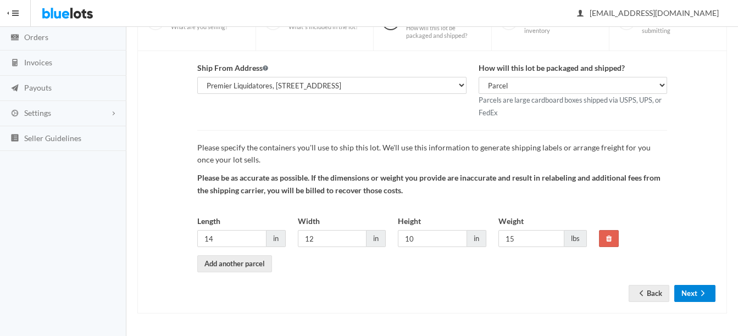
click at [695, 293] on button "Next" at bounding box center [694, 293] width 41 height 17
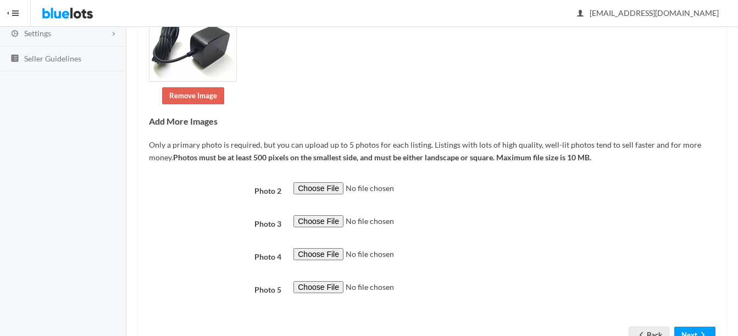
scroll to position [236, 0]
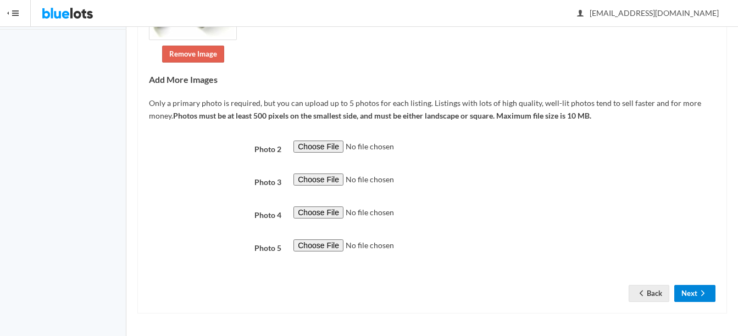
click at [694, 292] on button "Next" at bounding box center [694, 293] width 41 height 17
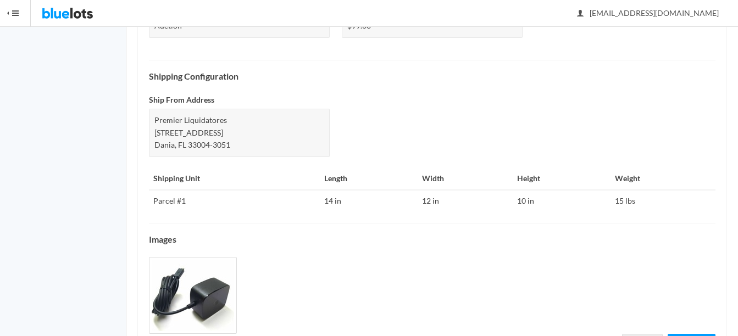
scroll to position [498, 0]
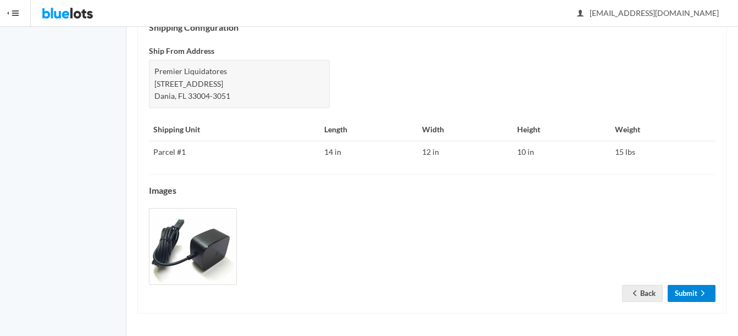
click at [693, 291] on link "Submit" at bounding box center [691, 293] width 48 height 17
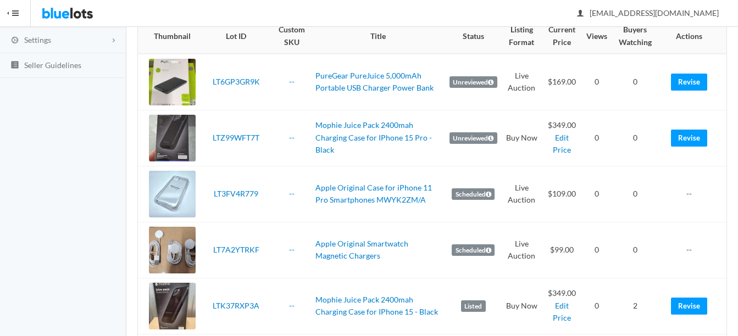
scroll to position [220, 0]
